Goal: Information Seeking & Learning: Check status

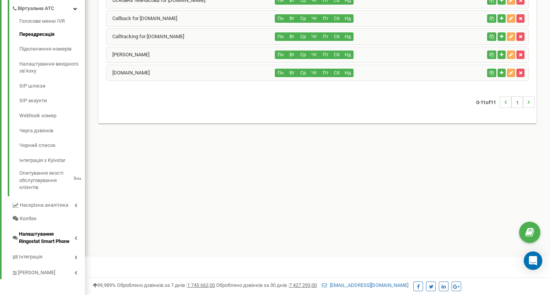
scroll to position [210, 0]
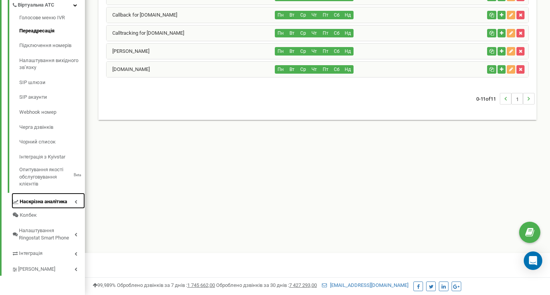
click at [48, 202] on span "Наскрізна аналітика" at bounding box center [44, 202] width 48 height 7
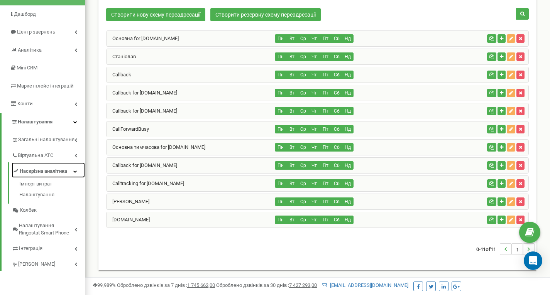
scroll to position [168, 0]
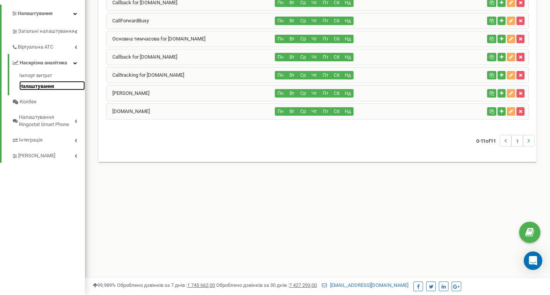
click at [36, 87] on link "Налаштування" at bounding box center [52, 85] width 66 height 9
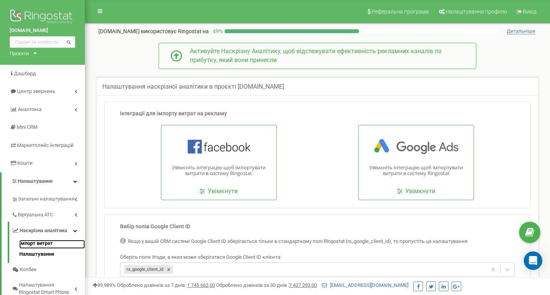
click at [31, 246] on link "Імпорт витрат" at bounding box center [52, 244] width 66 height 9
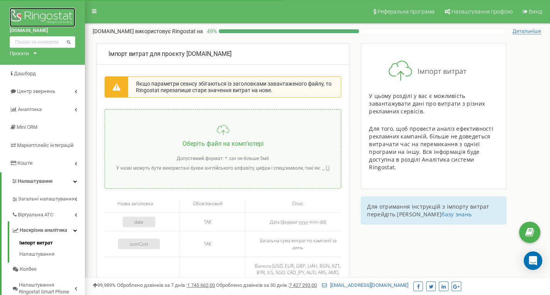
click at [58, 13] on img at bounding box center [43, 17] width 66 height 19
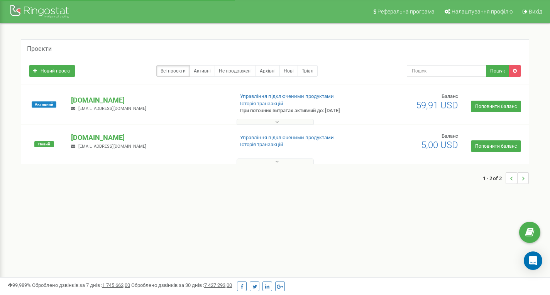
click at [279, 122] on button at bounding box center [275, 122] width 77 height 6
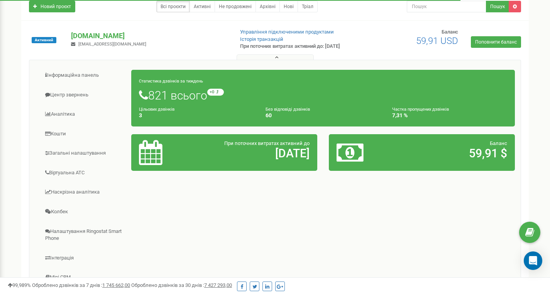
scroll to position [77, 0]
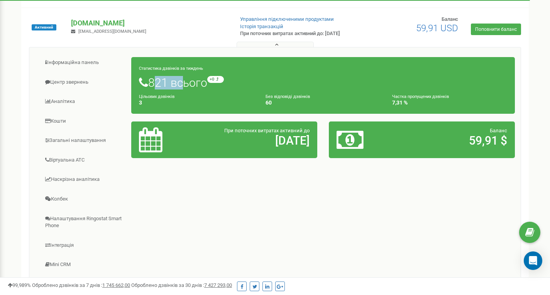
drag, startPoint x: 153, startPoint y: 82, endPoint x: 219, endPoint y: 92, distance: 66.0
click at [176, 84] on h1 "821 всього +0 відносно минулого тижня" at bounding box center [323, 82] width 368 height 13
click at [242, 81] on span "відносно минулого тижня" at bounding box center [257, 79] width 70 height 4
click at [218, 81] on small "+0 відносно минулого тижня" at bounding box center [250, 79] width 86 height 7
drag, startPoint x: 151, startPoint y: 85, endPoint x: 208, endPoint y: 81, distance: 56.5
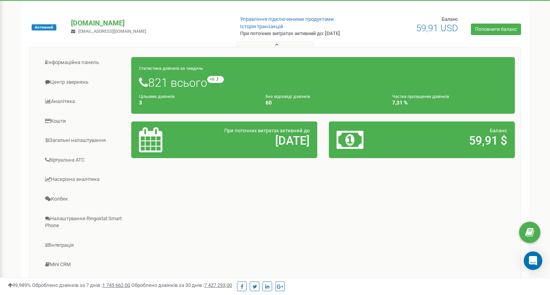
click at [208, 81] on h1 "821 всього +0 відносно минулого тижня" at bounding box center [323, 82] width 368 height 13
click at [176, 66] on div "Статистика дзвінків за тиждень 821 всього +0 відносно минулого тижня Цільових д…" at bounding box center [323, 85] width 384 height 57
drag, startPoint x: 151, startPoint y: 80, endPoint x: 168, endPoint y: 84, distance: 17.1
click at [168, 84] on h1 "821 всього +0 відносно минулого тижня" at bounding box center [323, 82] width 368 height 13
drag, startPoint x: 265, startPoint y: 88, endPoint x: 266, endPoint y: 94, distance: 6.0
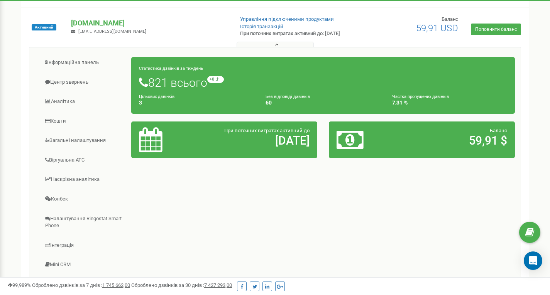
click at [265, 88] on h1 "821 всього +0 відносно минулого тижня" at bounding box center [323, 82] width 368 height 13
click at [271, 102] on h4 "60" at bounding box center [323, 103] width 115 height 6
click at [137, 99] on div "Цільових дзвінків 3" at bounding box center [196, 99] width 127 height 13
click at [137, 100] on div "Цільових дзвінків 3" at bounding box center [196, 99] width 127 height 13
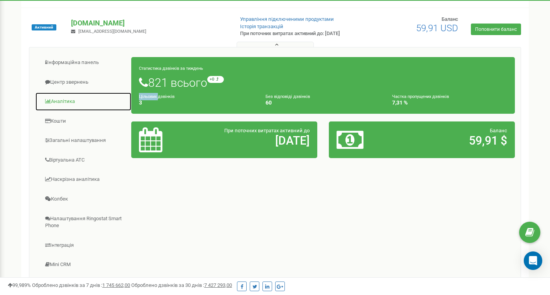
click at [61, 100] on link "Аналiтика" at bounding box center [83, 101] width 97 height 19
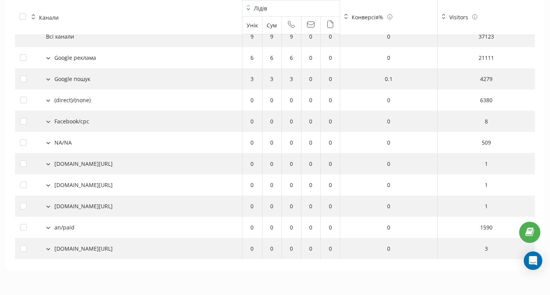
scroll to position [797, 0]
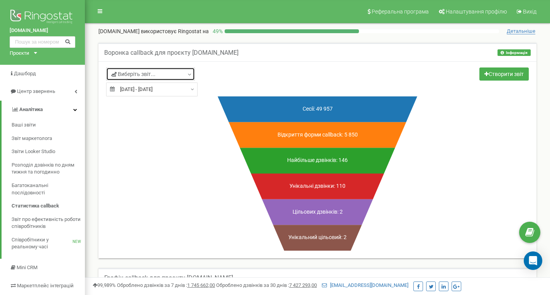
click at [159, 72] on link "Виберіть звіт..." at bounding box center [150, 74] width 89 height 13
click at [184, 89] on input "text" at bounding box center [150, 91] width 83 height 11
click at [163, 131] on div "Попередження Вибачте, але даних немає. Спробуйте налаштувати фільтр. Сесії: 49 …" at bounding box center [317, 174] width 434 height 154
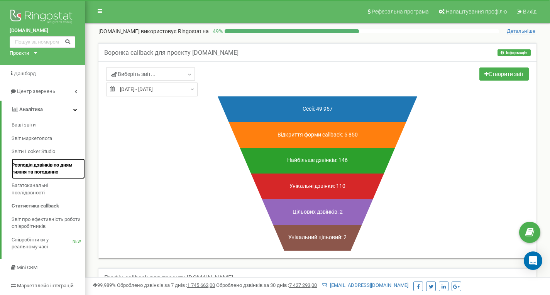
click at [34, 171] on span "Розподіл дзвінків по дням тижня та погодинно" at bounding box center [47, 169] width 70 height 14
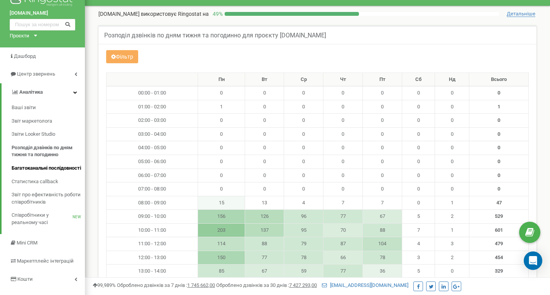
scroll to position [77, 0]
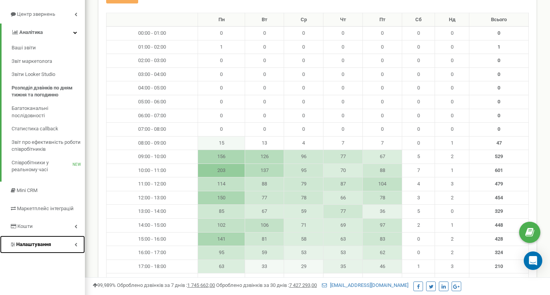
click at [75, 244] on icon at bounding box center [76, 245] width 3 height 4
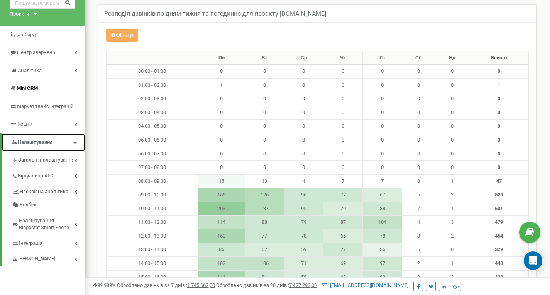
scroll to position [39, 0]
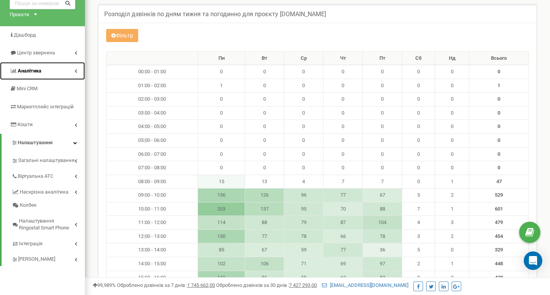
click at [61, 71] on link "Аналiтика" at bounding box center [42, 71] width 85 height 18
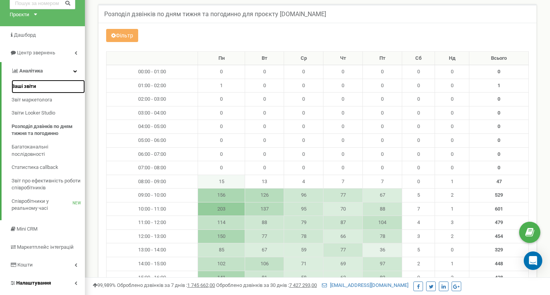
click at [31, 87] on span "Ваші звіти" at bounding box center [24, 86] width 24 height 7
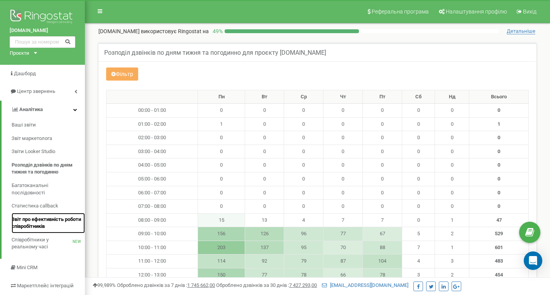
click at [30, 226] on span "Звіт про ефективність роботи співробітників" at bounding box center [47, 223] width 70 height 14
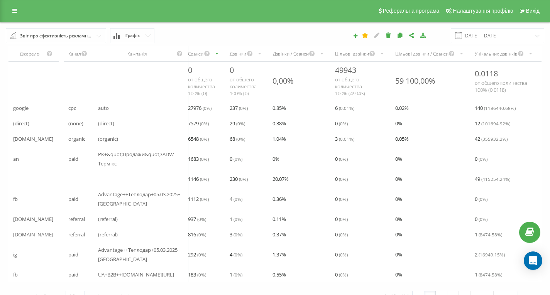
scroll to position [1, 0]
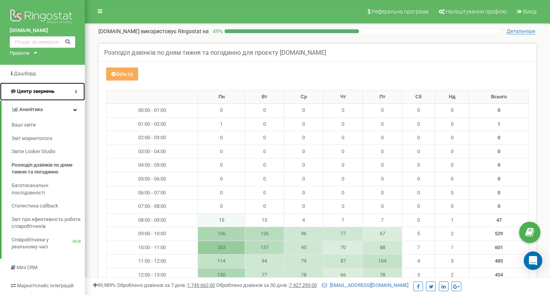
click at [46, 94] on span "Центр звернень" at bounding box center [35, 91] width 37 height 6
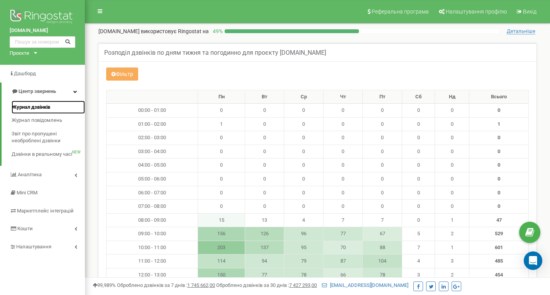
click at [39, 108] on span "Журнал дзвінків" at bounding box center [31, 107] width 39 height 7
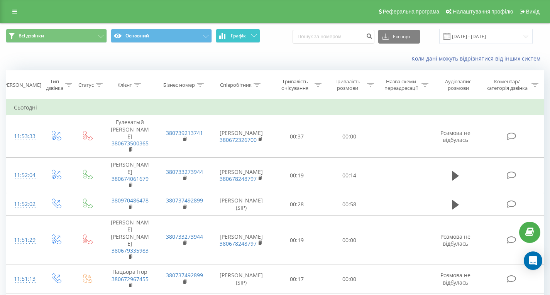
click at [235, 33] on span "Графік" at bounding box center [238, 35] width 15 height 5
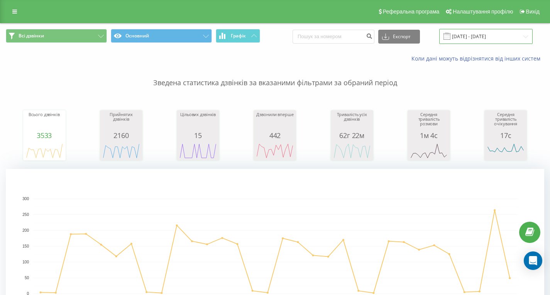
click at [487, 37] on input "[DATE] - [DATE]" at bounding box center [486, 36] width 93 height 15
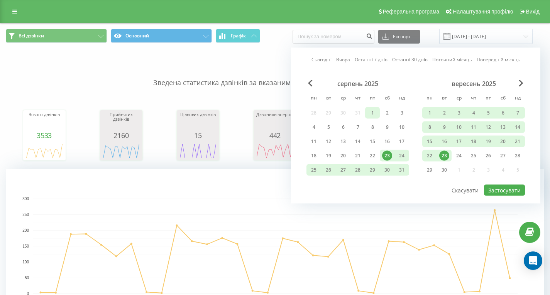
click at [377, 112] on div "1" at bounding box center [373, 113] width 10 height 10
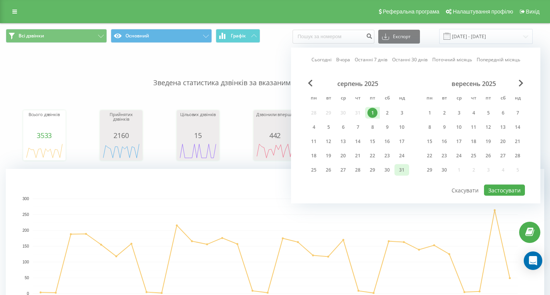
click at [402, 168] on div "31" at bounding box center [402, 170] width 10 height 10
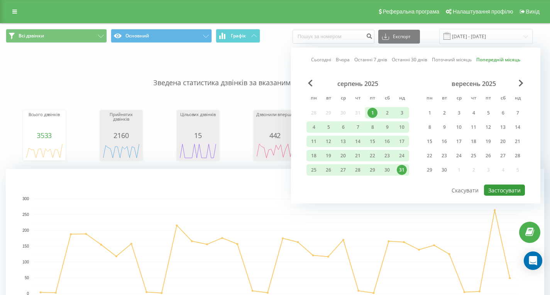
click at [517, 189] on button "Застосувати" at bounding box center [504, 190] width 41 height 11
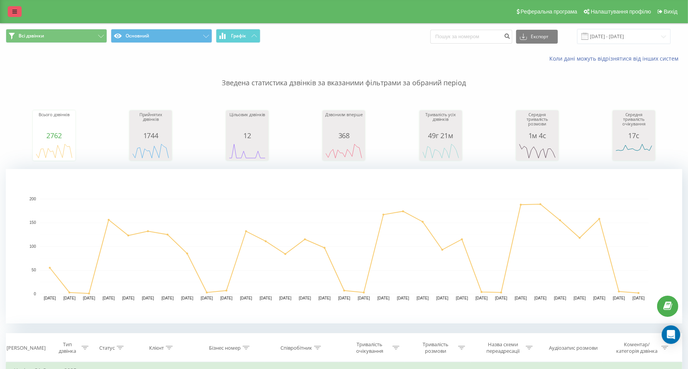
click at [9, 15] on link at bounding box center [15, 11] width 14 height 11
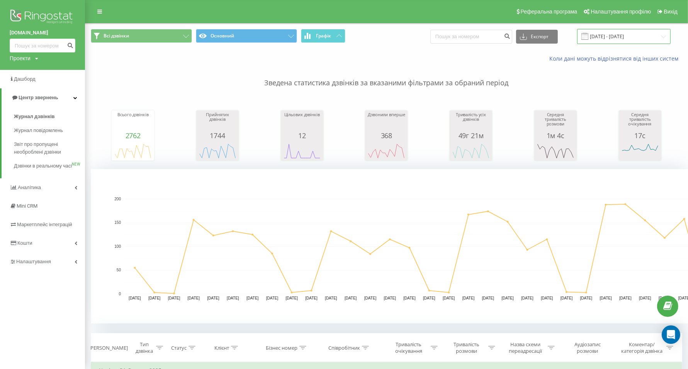
click at [556, 39] on input "[DATE] - [DATE]" at bounding box center [623, 36] width 93 height 15
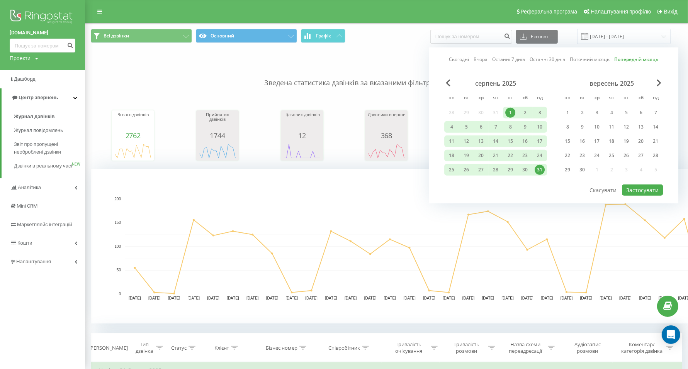
click at [494, 112] on div "серпень 2025 пн вт ср чт пт сб нд 28 29 30 31 1 2 3 4 5 6 7 8 9 10 11 12 13 14 …" at bounding box center [495, 129] width 103 height 99
click at [454, 80] on div "серпень 2025" at bounding box center [495, 84] width 103 height 8
click at [449, 84] on span "Previous Month" at bounding box center [448, 83] width 5 height 7
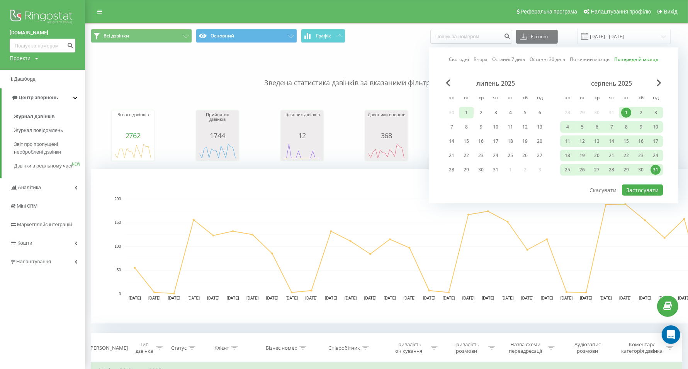
click at [465, 110] on div "1" at bounding box center [466, 113] width 10 height 10
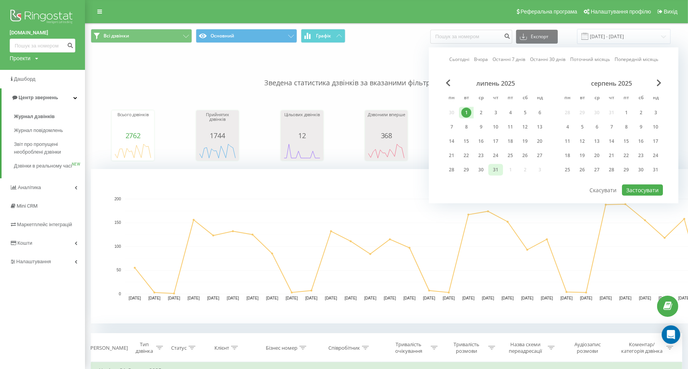
click at [496, 170] on div "31" at bounding box center [495, 170] width 10 height 10
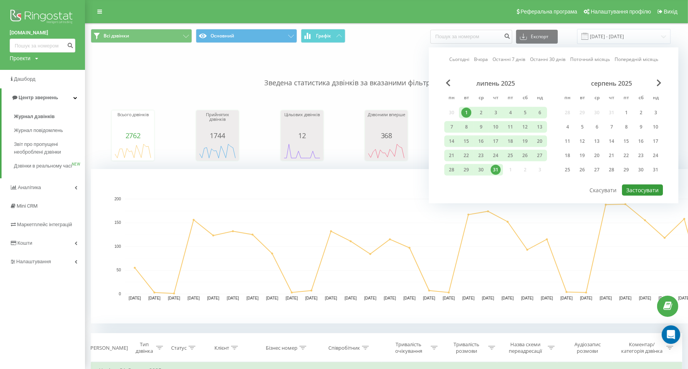
click at [556, 190] on button "Застосувати" at bounding box center [642, 190] width 41 height 11
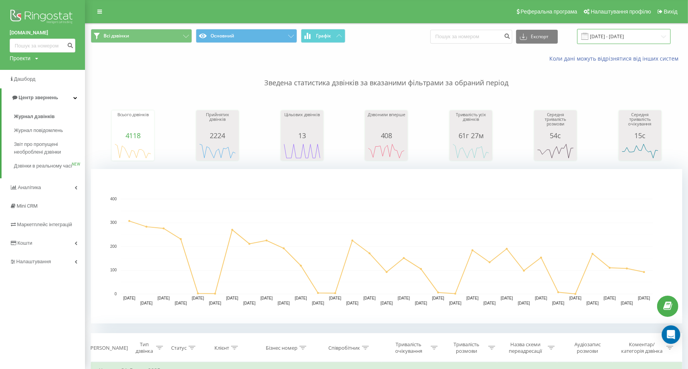
click at [556, 41] on input "[DATE] - [DATE]" at bounding box center [623, 36] width 93 height 15
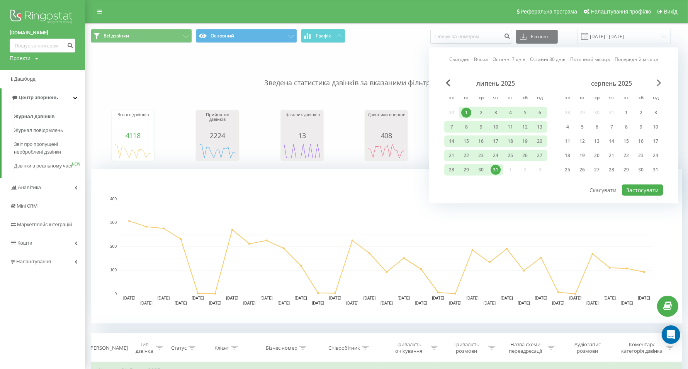
click at [556, 83] on span "Next Month" at bounding box center [659, 83] width 5 height 7
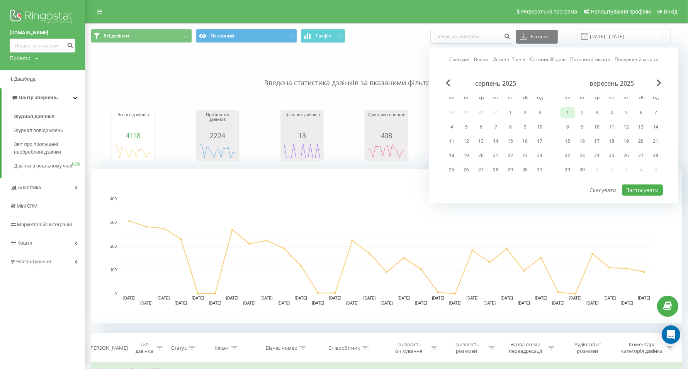
click at [556, 109] on div "1" at bounding box center [567, 113] width 10 height 10
click at [556, 171] on div "30" at bounding box center [582, 170] width 10 height 10
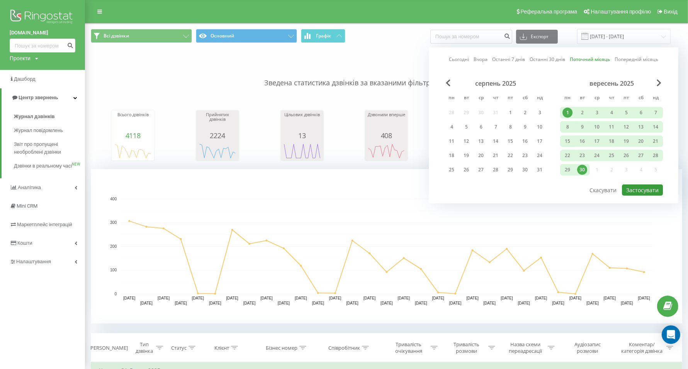
click at [556, 185] on button "Застосувати" at bounding box center [642, 190] width 41 height 11
type input "[DATE] - [DATE]"
